Goal: Task Accomplishment & Management: Use online tool/utility

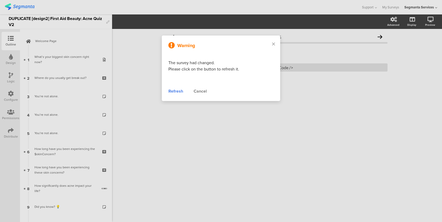
scroll to position [54, 0]
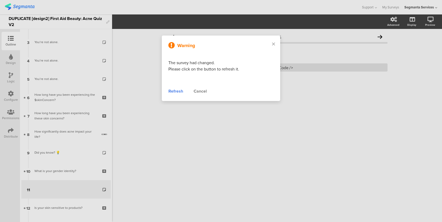
click at [176, 94] on div "Refresh" at bounding box center [176, 91] width 15 height 6
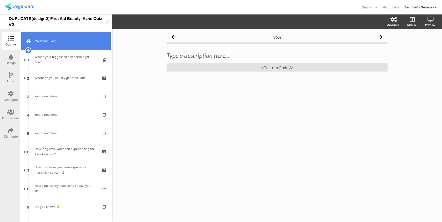
click at [82, 32] on link "Welcome Page" at bounding box center [66, 41] width 90 height 18
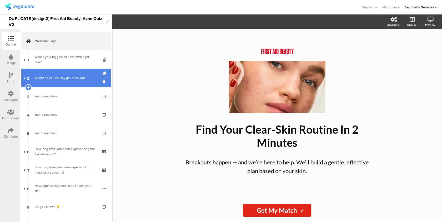
click at [74, 75] on link "2 Where do you usually get break out?" at bounding box center [66, 78] width 90 height 18
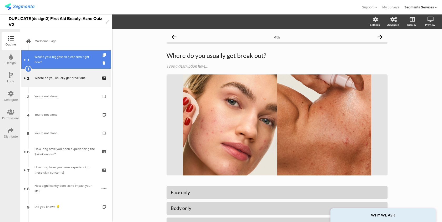
click at [76, 66] on link "1 What’s your biggest skin concern right now?" at bounding box center [66, 59] width 90 height 18
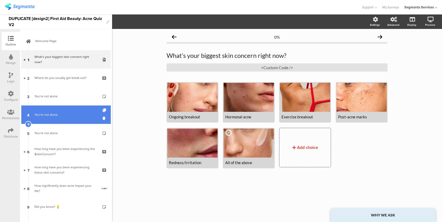
click at [71, 120] on link "4 You’re not alone." at bounding box center [66, 115] width 90 height 18
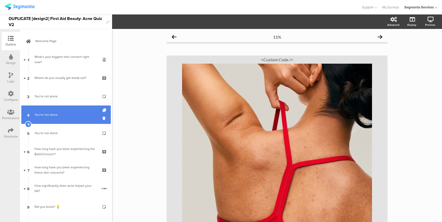
scroll to position [94, 0]
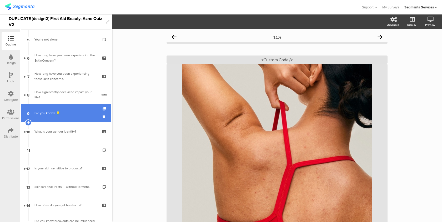
click at [71, 120] on link "9 Did you know? 💡" at bounding box center [66, 113] width 90 height 18
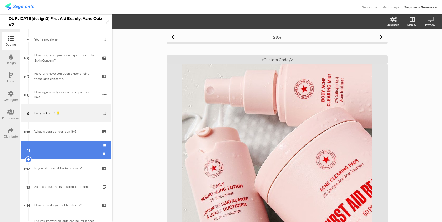
click at [71, 144] on link "11" at bounding box center [66, 150] width 90 height 18
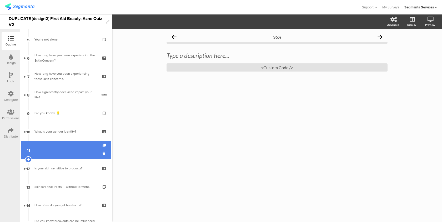
scroll to position [172, 0]
